Goal: Task Accomplishment & Management: Manage account settings

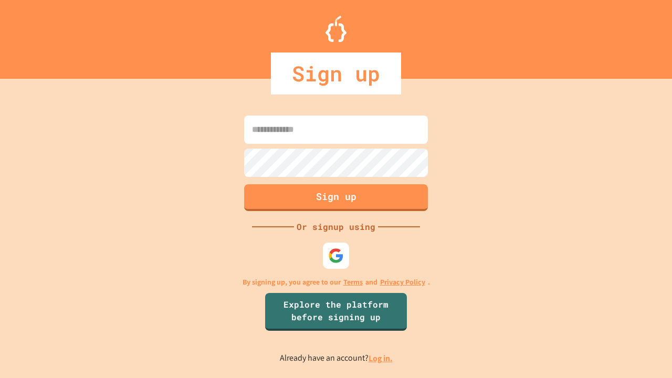
click at [381, 358] on link "Log in." at bounding box center [380, 358] width 24 height 11
